Goal: Task Accomplishment & Management: Manage account settings

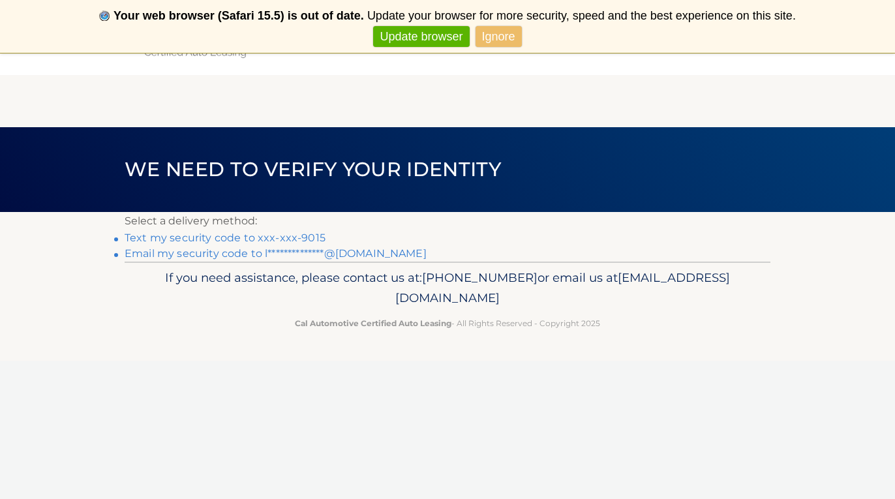
click at [275, 234] on link "Text my security code to xxx-xxx-9015" at bounding box center [225, 238] width 201 height 12
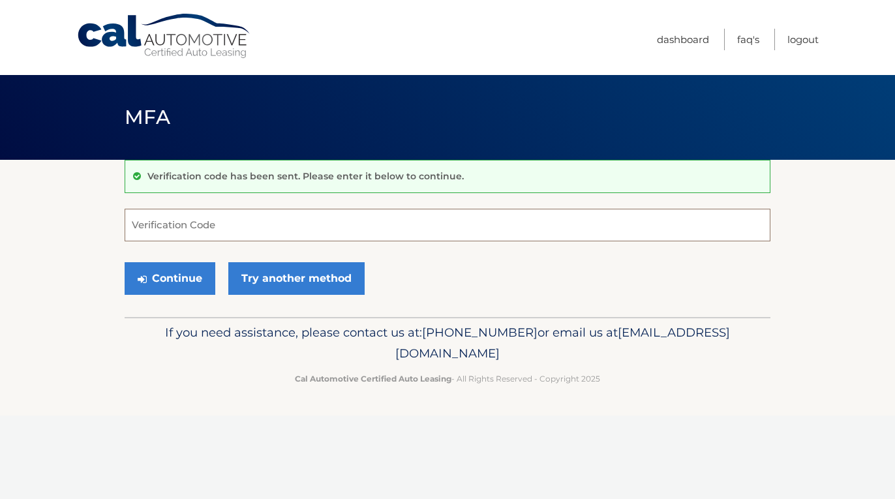
click at [207, 222] on input "Verification Code" at bounding box center [448, 225] width 646 height 33
type input "629907"
click at [170, 278] on button "Continue" at bounding box center [170, 278] width 91 height 33
click at [194, 275] on button "Continue" at bounding box center [170, 278] width 91 height 33
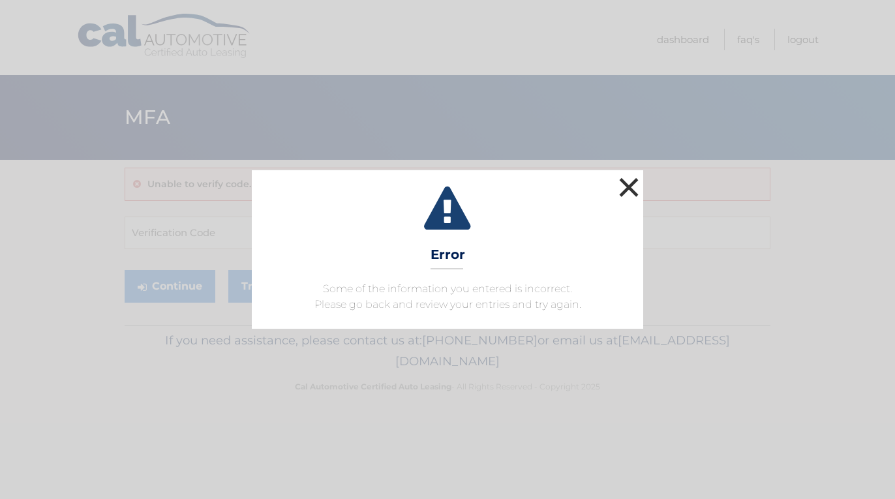
click at [634, 180] on button "×" at bounding box center [629, 187] width 26 height 26
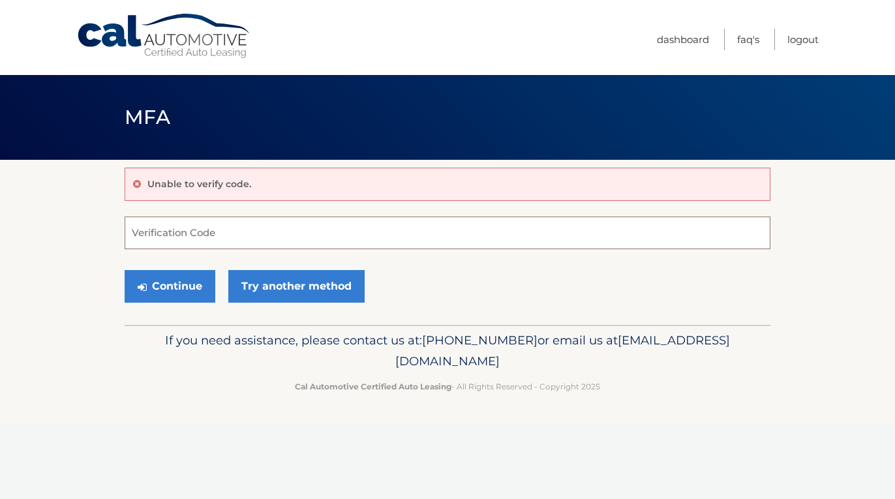
click at [245, 240] on input "Verification Code" at bounding box center [448, 233] width 646 height 33
click at [275, 230] on input "Verification Code" at bounding box center [448, 233] width 646 height 33
type input "629907"
click at [196, 294] on button "Continue" at bounding box center [170, 286] width 91 height 33
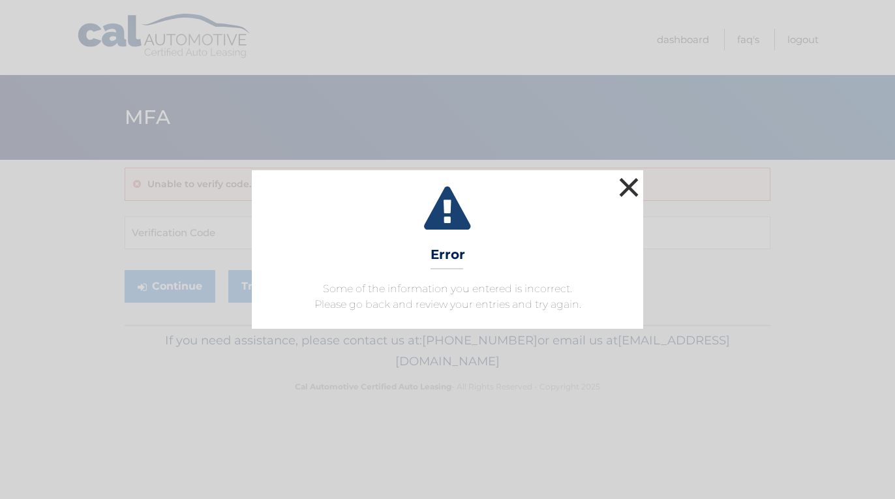
click at [624, 193] on button "×" at bounding box center [629, 187] width 26 height 26
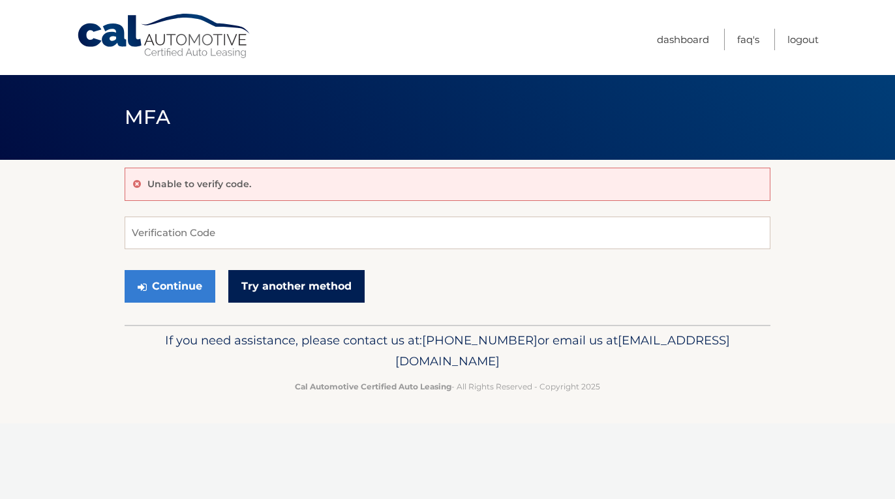
click at [299, 292] on link "Try another method" at bounding box center [296, 286] width 136 height 33
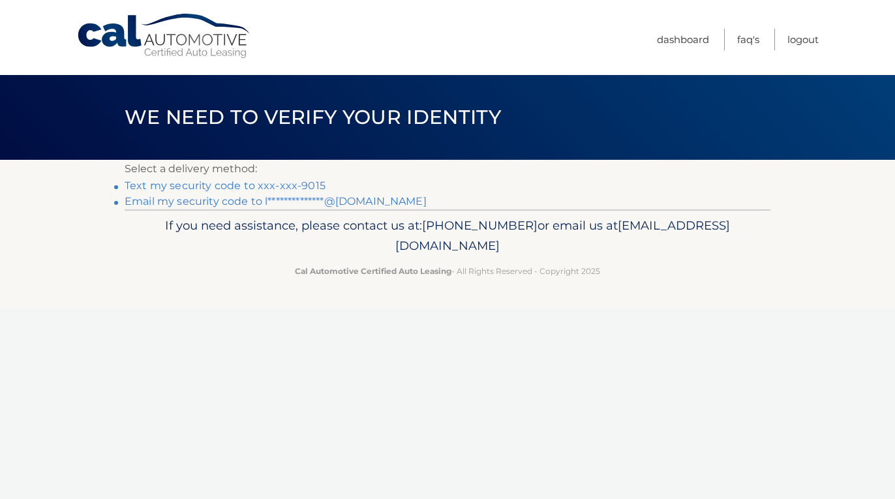
click at [278, 184] on link "Text my security code to xxx-xxx-9015" at bounding box center [225, 185] width 201 height 12
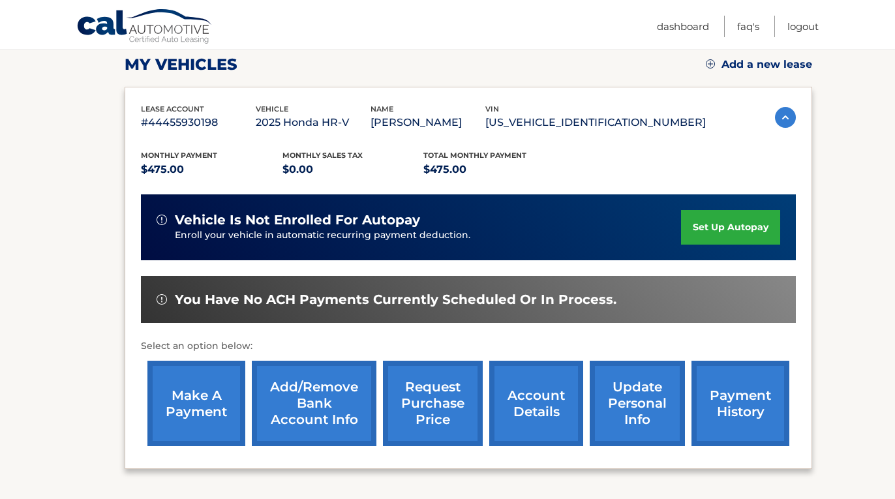
scroll to position [174, 0]
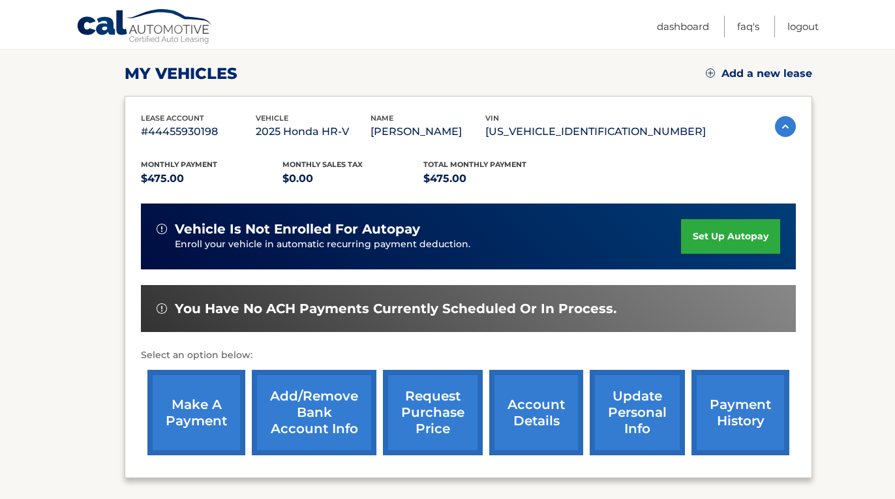
drag, startPoint x: 563, startPoint y: 132, endPoint x: 689, endPoint y: 135, distance: 125.9
click at [689, 135] on p "3CZRZ2H53SM796004" at bounding box center [595, 132] width 221 height 18
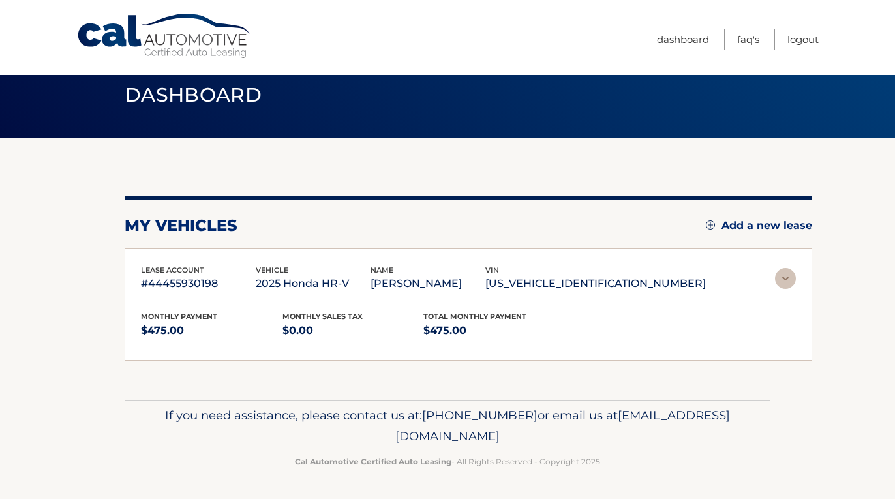
scroll to position [0, 0]
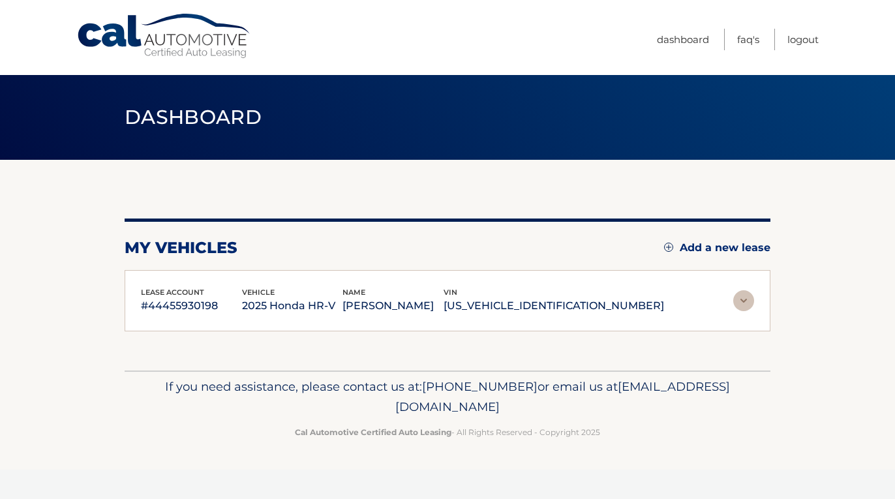
copy p "3CZRZ2H53SM796004"
click at [738, 300] on img at bounding box center [743, 300] width 21 height 21
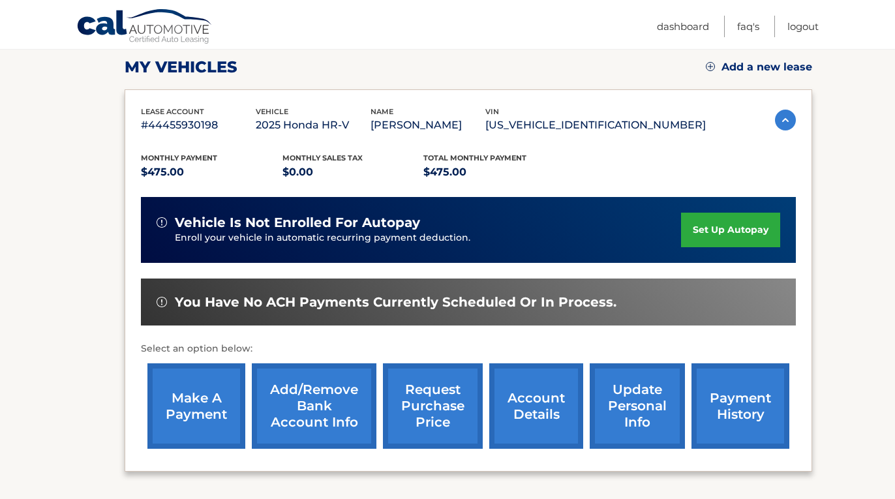
scroll to position [179, 0]
